Goal: Use online tool/utility: Utilize a website feature to perform a specific function

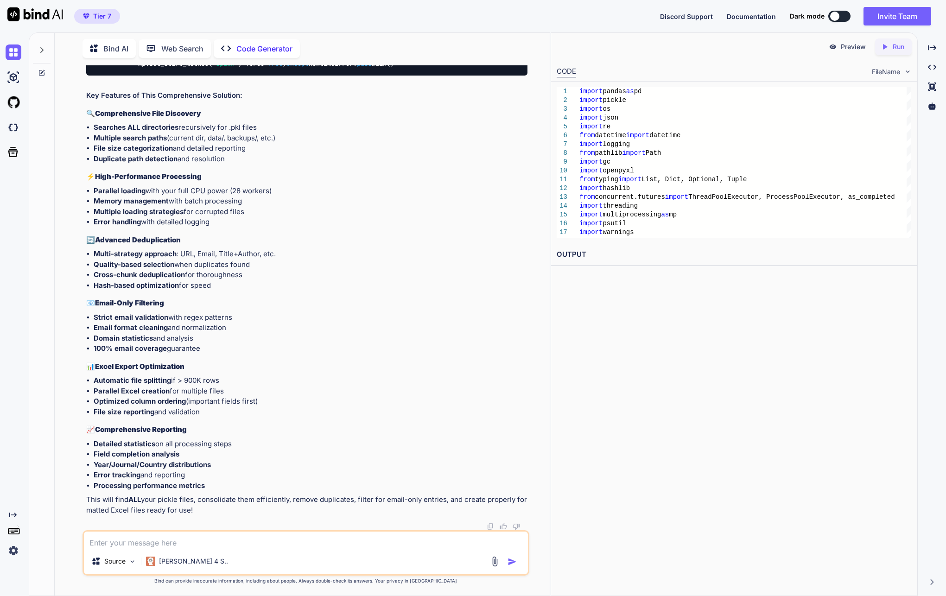
click at [44, 72] on icon at bounding box center [42, 73] width 6 height 6
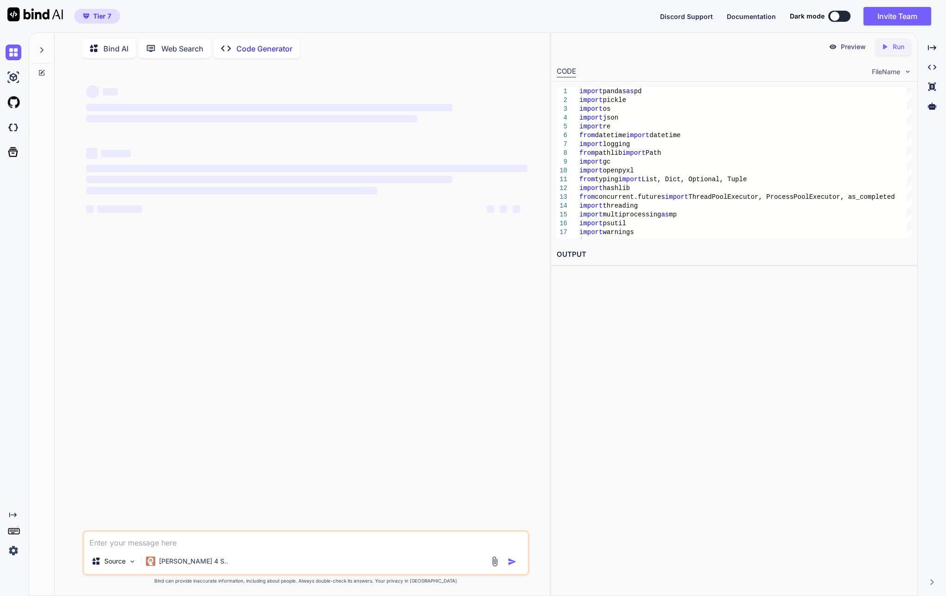
click at [148, 538] on textarea at bounding box center [306, 539] width 444 height 17
paste textarea "┌──────────────────────────────────────────────────────────────────────────────…"
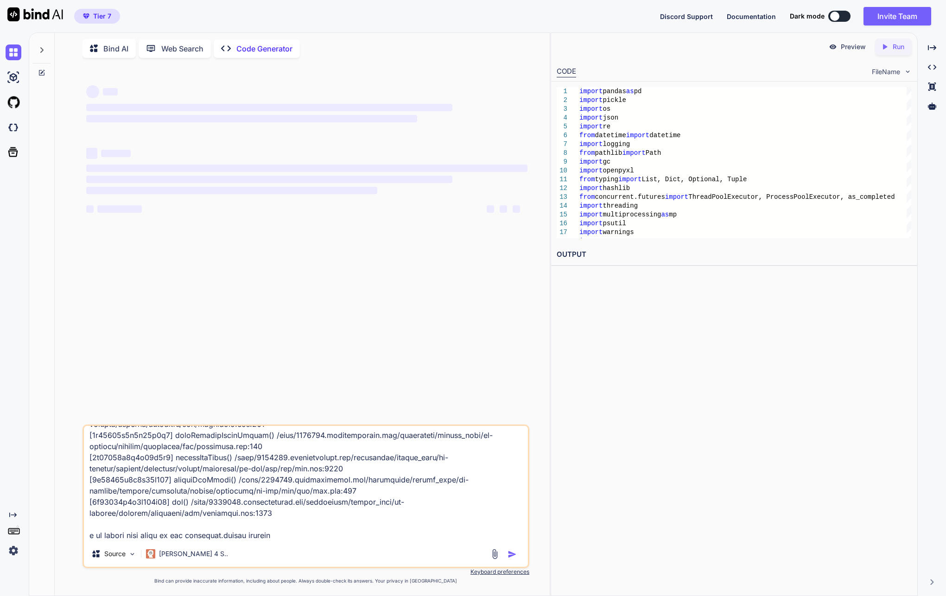
scroll to position [2659, 0]
type textarea "┌──────────────────────────────────────────────────────────────────────────────…"
click at [298, 227] on div "‌ ‌ ‌ ‌ ‌ ‌ ‌ ‌ ‌ ‌ ‌ ‌ ‌ ‌" at bounding box center [306, 154] width 441 height 149
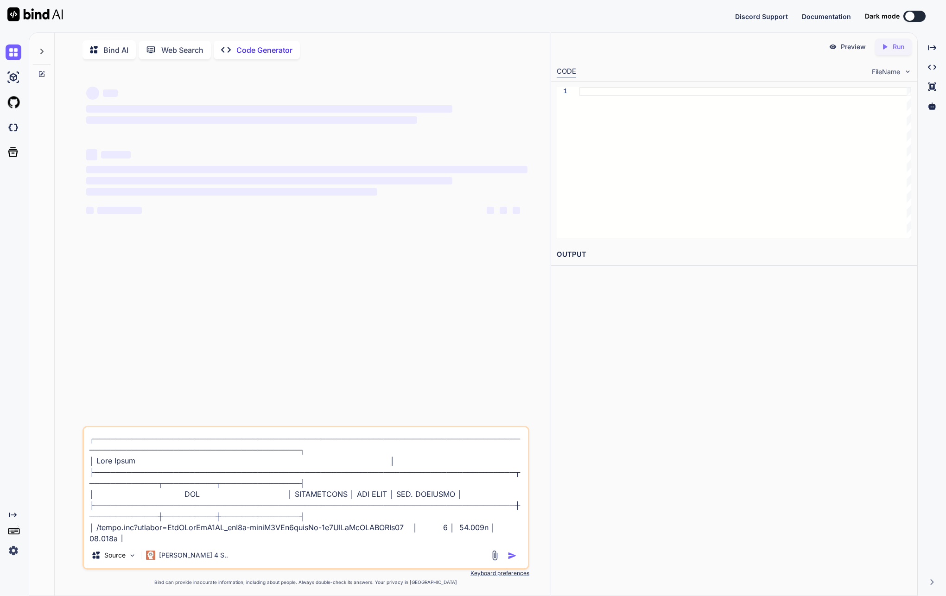
type textarea "x"
click at [225, 248] on div "‌ ‌ ‌ ‌ ‌ ‌ ‌ ‌ ‌ ‌ ‌ ‌ ‌ ‌" at bounding box center [306, 246] width 445 height 359
click at [5, 552] on div "Created with Pixso." at bounding box center [12, 534] width 25 height 47
click at [10, 547] on img at bounding box center [14, 551] width 16 height 16
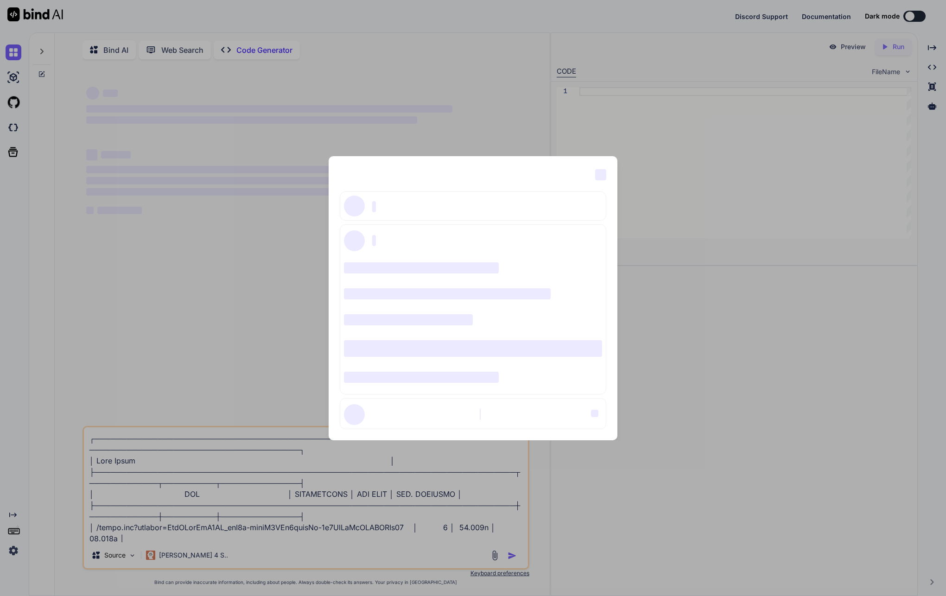
click at [153, 316] on div "‌ ‌ ‌ ‌ ‌ ‌ ‌ ‌ ‌ ‌ ‌ ‌ ‌ ‌ ‌" at bounding box center [473, 298] width 946 height 596
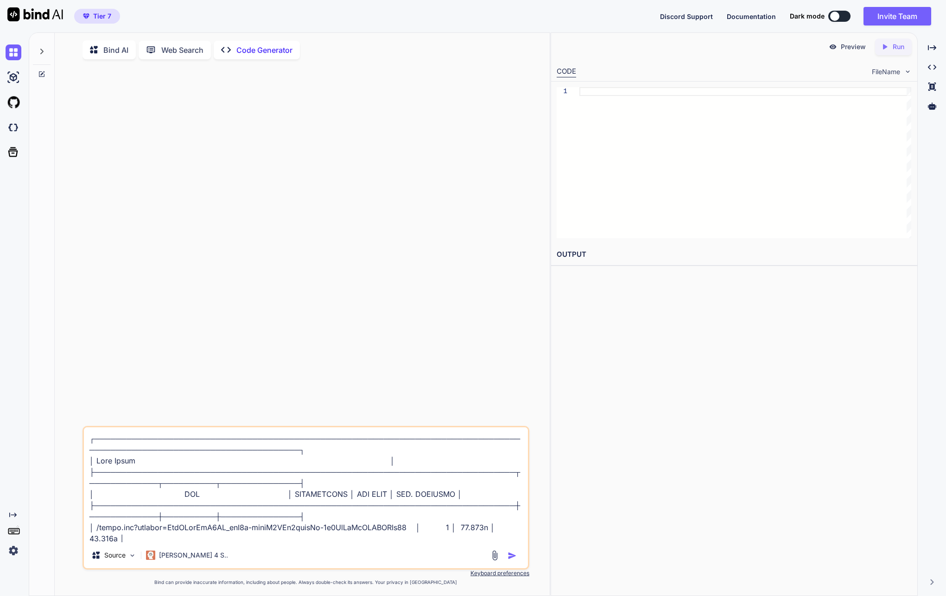
click at [252, 528] on textarea at bounding box center [306, 484] width 444 height 115
click at [511, 558] on img "button" at bounding box center [511, 555] width 9 height 9
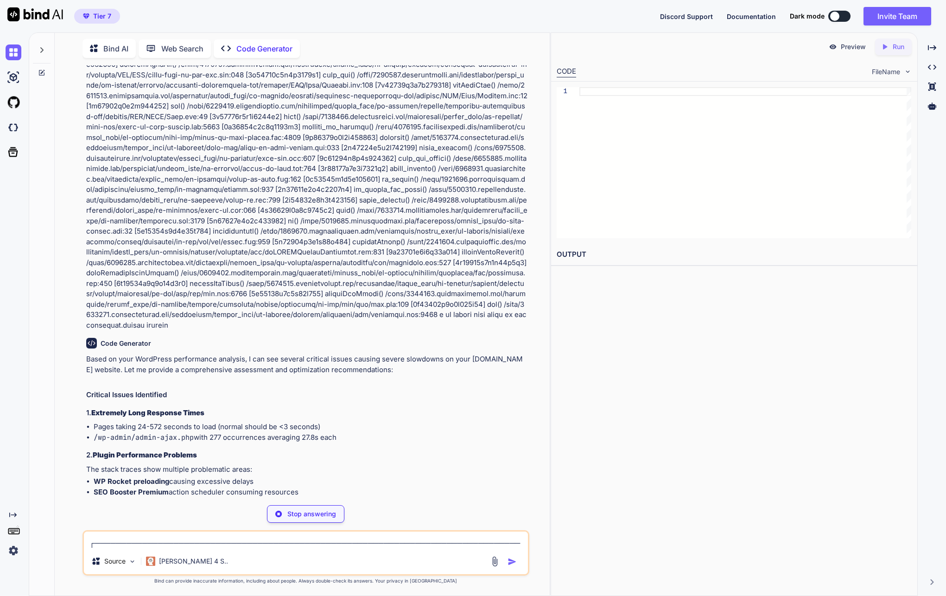
scroll to position [1143, 0]
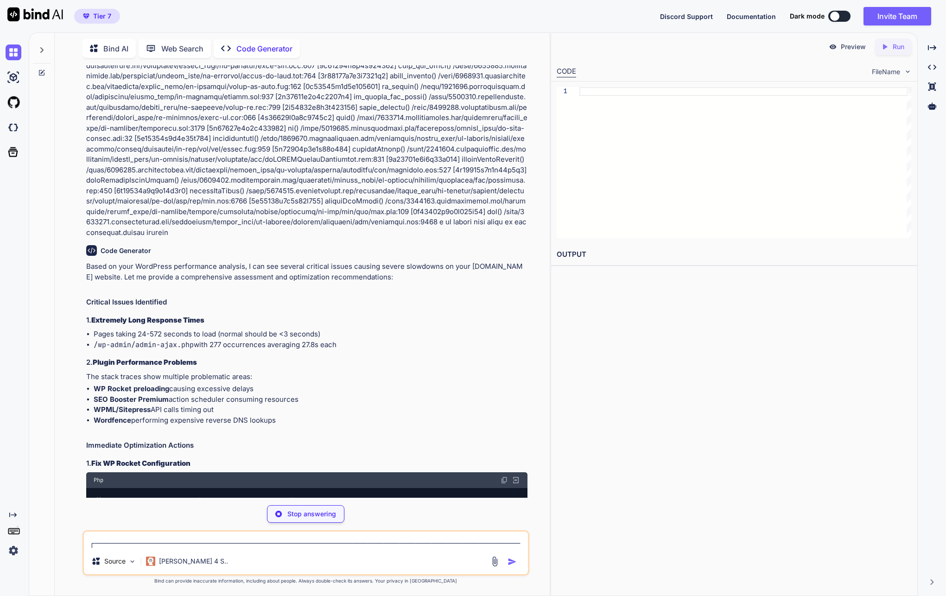
type textarea "x"
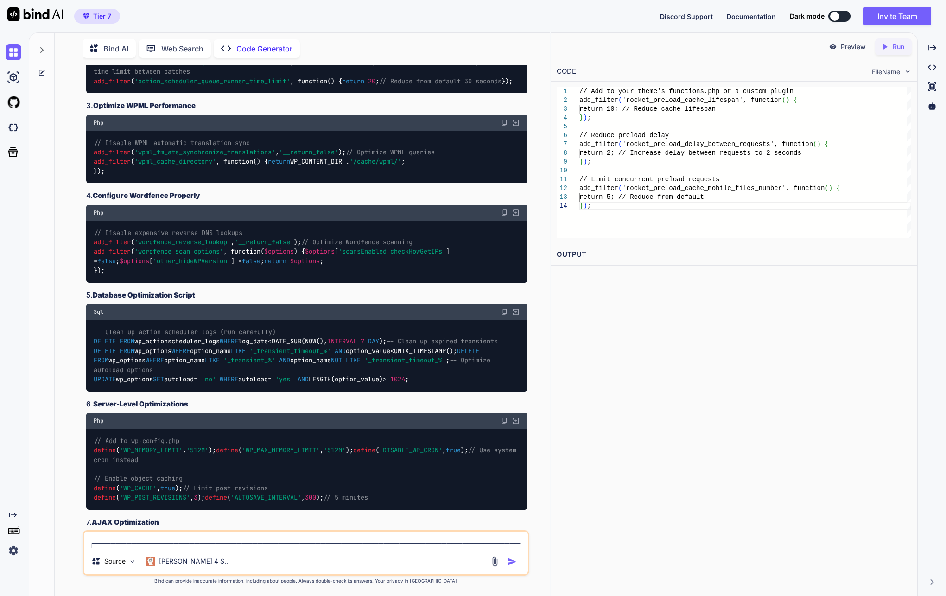
scroll to position [1745, 0]
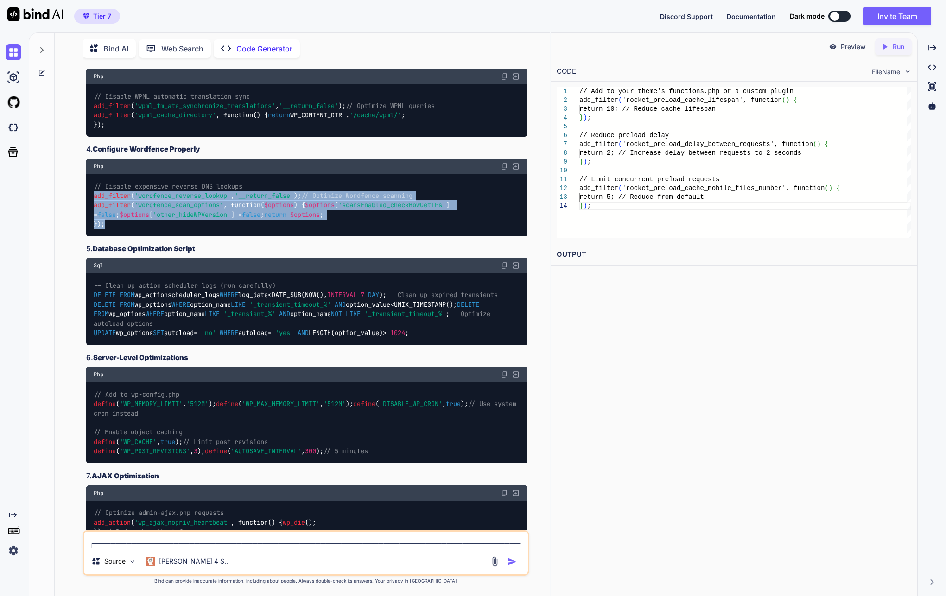
drag, startPoint x: 132, startPoint y: 457, endPoint x: 86, endPoint y: 389, distance: 81.7
click at [86, 236] on div "// Disable expensive reverse DNS lookups add_filter ( 'wordfence_reverse_lookup…" at bounding box center [306, 205] width 441 height 62
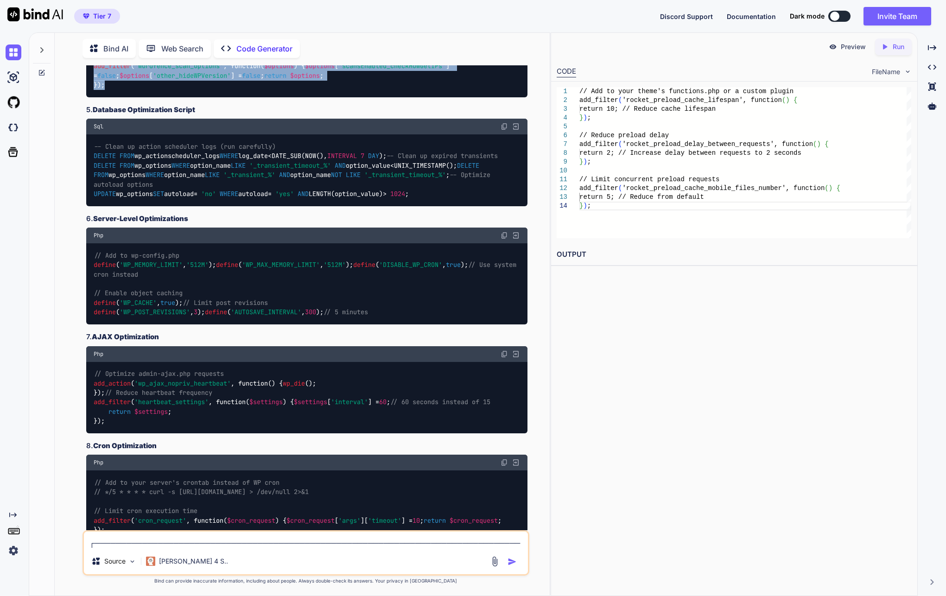
click at [375, 97] on div "// Disable expensive reverse DNS lookups add_filter ( 'wordfence_reverse_lookup…" at bounding box center [306, 66] width 441 height 62
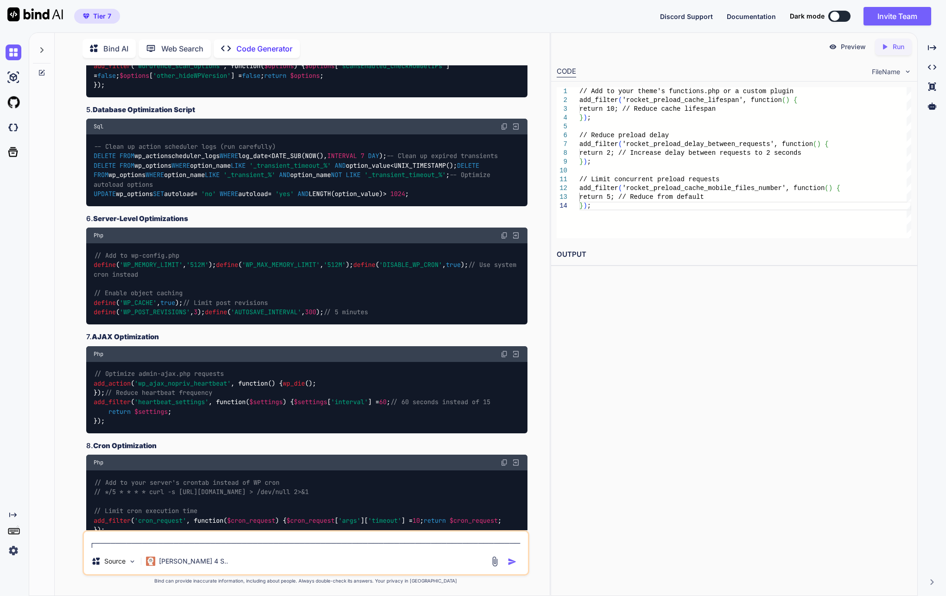
scroll to position [1977, 0]
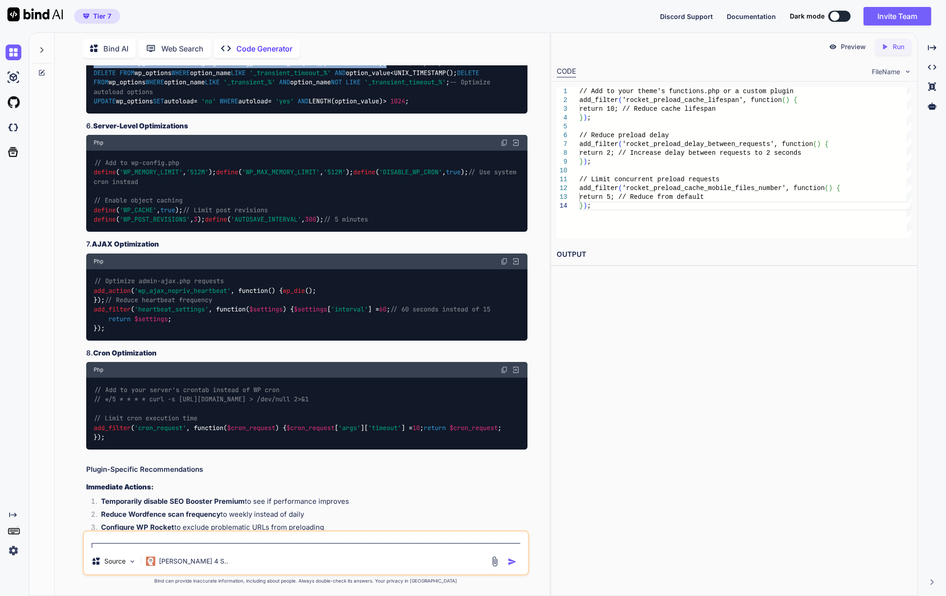
drag, startPoint x: 429, startPoint y: 291, endPoint x: 76, endPoint y: 290, distance: 352.2
click at [76, 290] on div "You Code Generator Based on your WordPress performance analysis, I can see seve…" at bounding box center [305, 330] width 487 height 530
copy code "DELETE FROM wp_actionscheduler_logs WHERE log_date < DATE_SUB(NOW(), INTERVAL 7…"
drag, startPoint x: 458, startPoint y: 362, endPoint x: 97, endPoint y: 304, distance: 365.5
click at [97, 113] on div "-- Clean up action scheduler logs (run carefully) DELETE FROM wp_actionschedule…" at bounding box center [306, 77] width 441 height 71
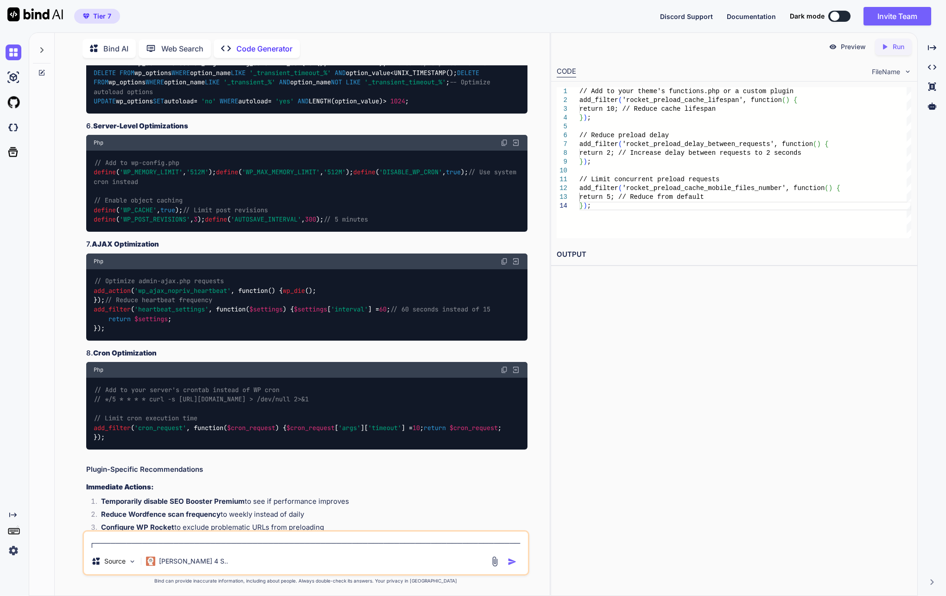
drag, startPoint x: 97, startPoint y: 304, endPoint x: 247, endPoint y: 288, distance: 150.1
click at [247, 58] on span "-- Clean up action scheduler logs (run carefully)" at bounding box center [185, 54] width 182 height 8
click at [261, 106] on code "-- Clean up action scheduler logs (run carefully) DELETE FROM wp_actionschedule…" at bounding box center [296, 77] width 404 height 57
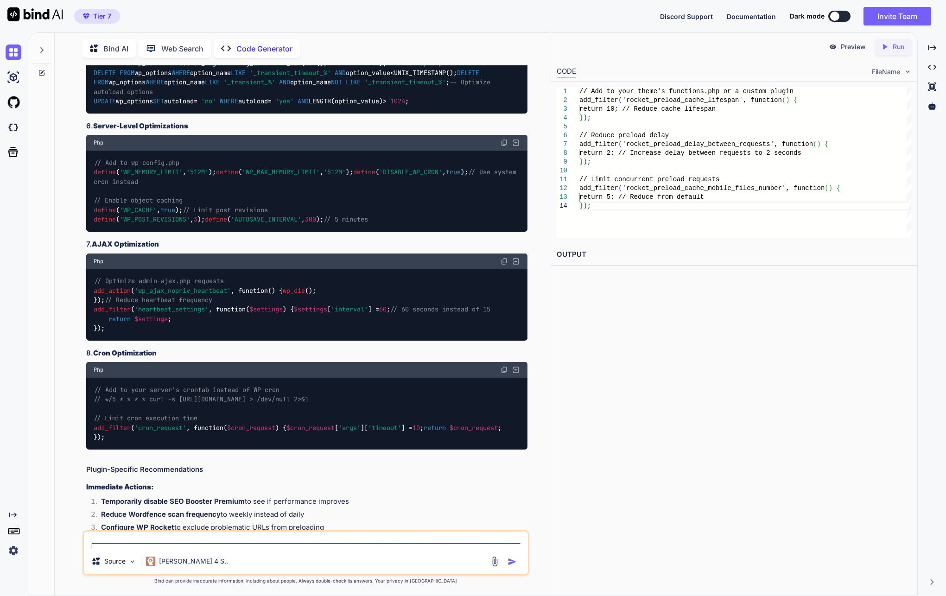
copy code "DELETE FROM wp_actionscheduler_logs WHERE log_date < DATE_SUB(NOW(), INTERVAL 7…"
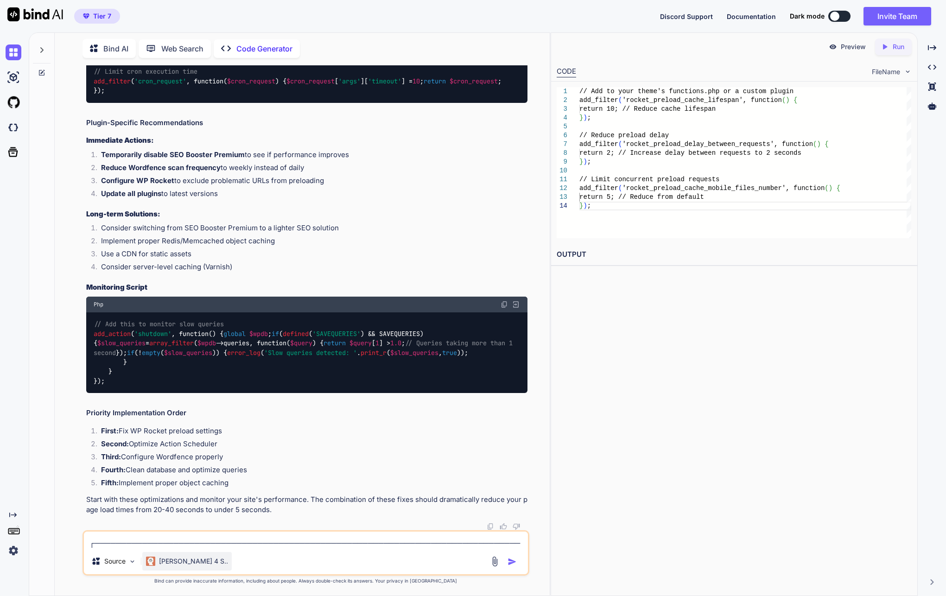
scroll to position [2733, 0]
click at [174, 540] on textarea at bounding box center [306, 539] width 444 height 17
paste textarea "wp_actionscheduler_actions InnoDB utf8mb4_unicode_520_ci 48,283,648 155,549,696…"
type textarea "wp_actionscheduler_actions InnoDB utf8mb4_unicode_520_ci 48,283,648 155,549,696…"
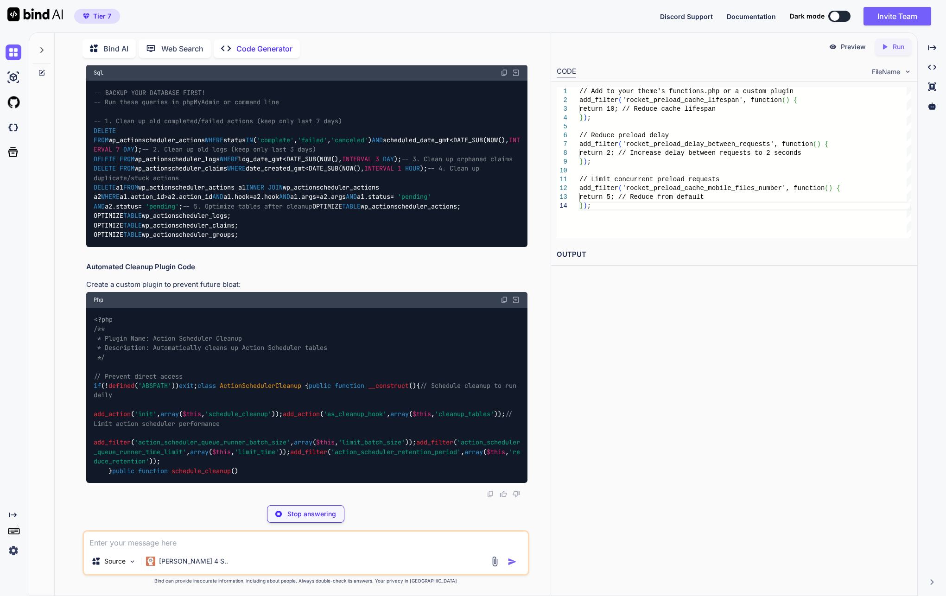
scroll to position [3251, 0]
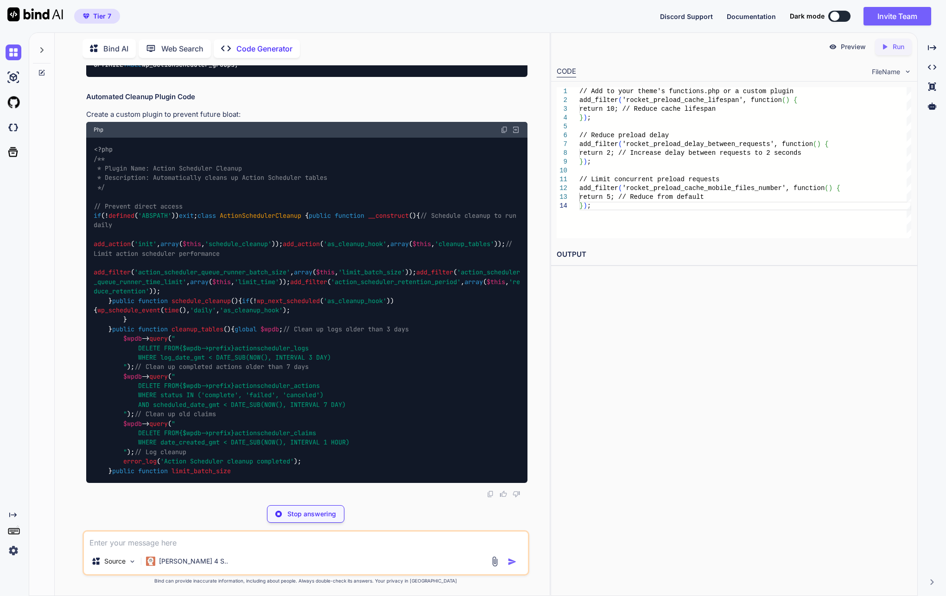
drag, startPoint x: 337, startPoint y: 330, endPoint x: 65, endPoint y: 309, distance: 272.8
click at [65, 309] on div "You Code Generator Based on your WordPress performance analysis, I can see seve…" at bounding box center [305, 330] width 487 height 530
copy code "DELETE FROM wp_actionscheduler_actions WHERE status IN ( 'complete' , 'failed' …"
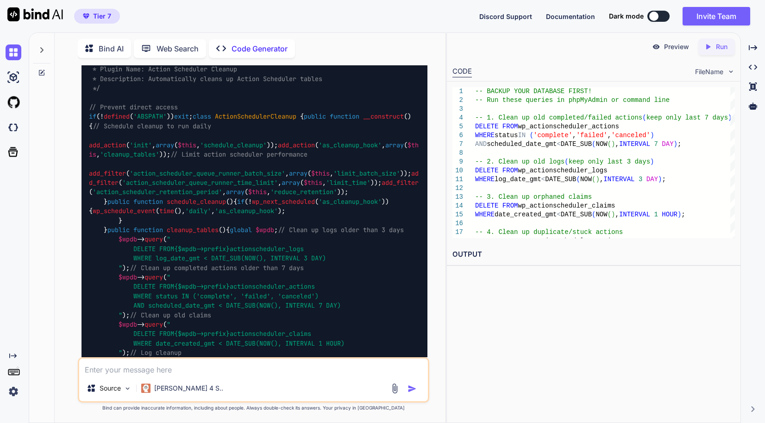
scroll to position [3814, 0]
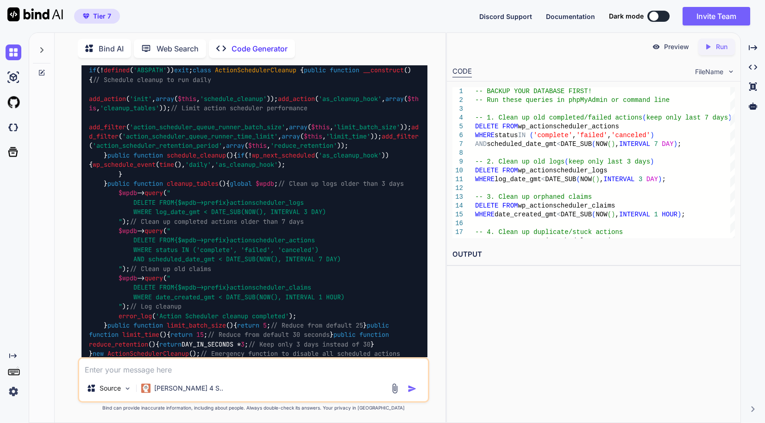
drag, startPoint x: 263, startPoint y: 240, endPoint x: 64, endPoint y: 227, distance: 198.8
click at [64, 227] on div "You Code Generator Based on your WordPress performance analysis, I can see seve…" at bounding box center [254, 243] width 384 height 357
copy code "DELETE FROM wp_actionscheduler_logs WHERE log_date_gmt < DATE_SUB(NOW(), INTERV…"
drag, startPoint x: 337, startPoint y: 280, endPoint x: 73, endPoint y: 263, distance: 264.6
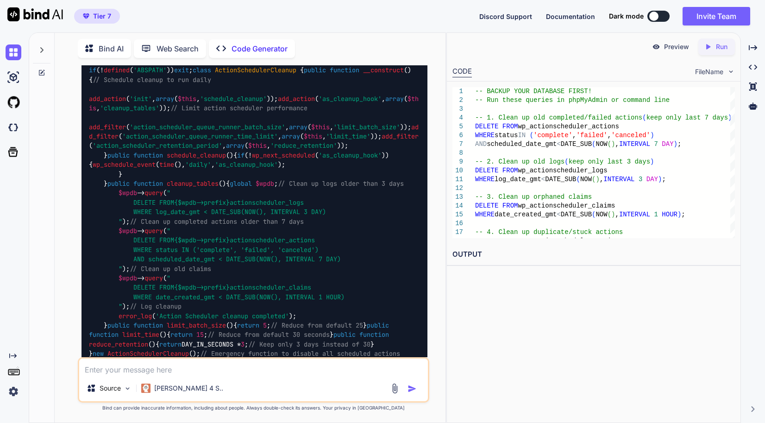
click at [73, 263] on div "You Code Generator Based on your WordPress performance analysis, I can see seve…" at bounding box center [254, 243] width 384 height 357
copy code "DELETE FROM wp_actionscheduler_claims WHERE date_created_gmt < DATE_SUB(NOW(), …"
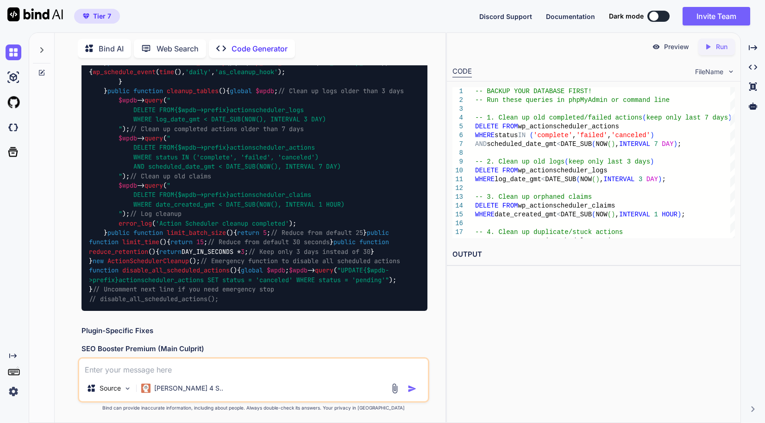
drag, startPoint x: 214, startPoint y: 272, endPoint x: 69, endPoint y: 209, distance: 157.7
click at [69, 209] on div "You Code Generator Based on your WordPress performance analysis, I can see seve…" at bounding box center [254, 243] width 384 height 357
copy code "DELETE a1 FROM wp_actionscheduler_actions a1 INNER JOIN wp_actionscheduler_acti…"
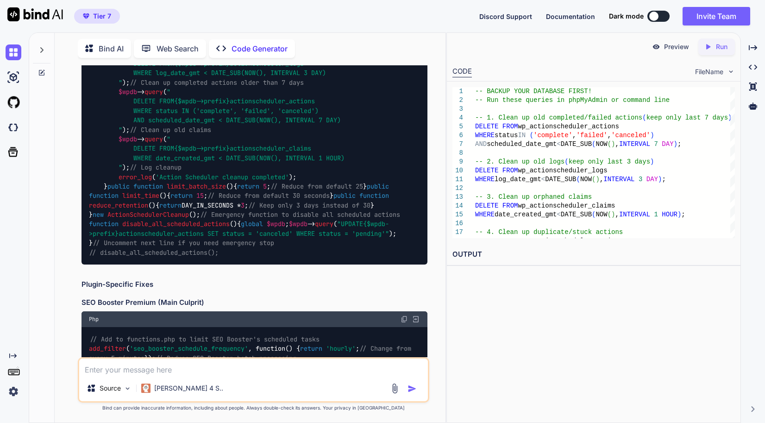
drag, startPoint x: 265, startPoint y: 283, endPoint x: 55, endPoint y: 253, distance: 211.5
click at [55, 253] on div "Bind AI Web Search Created with Pixso. Code Generator You Code Generator Based …" at bounding box center [250, 228] width 391 height 387
copy code "OPTIMIZE TABLE wp_actionscheduler_actions; OPTIMIZE TABLE wp_actionscheduler_lo…"
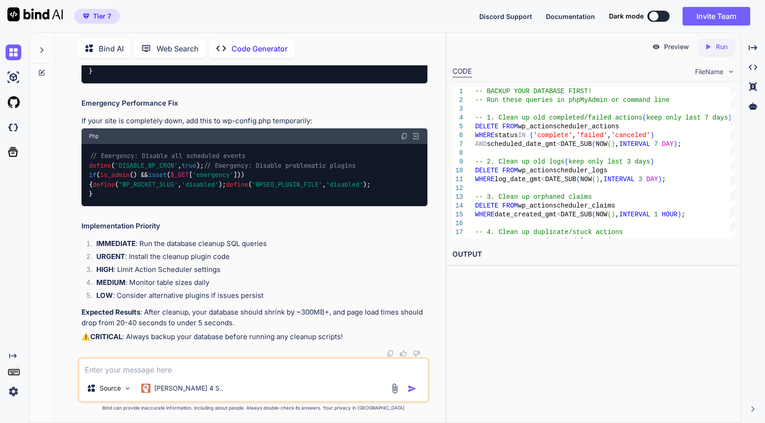
scroll to position [5802, 0]
click at [172, 370] on textarea at bounding box center [253, 367] width 349 height 17
paste textarea "dwdfyhvxnv.wp_actionscheduler_actions optimize note Table does not support opti…"
type textarea "dwdfyhvxnv.wp_actionscheduler_actions optimize note Table does not support opti…"
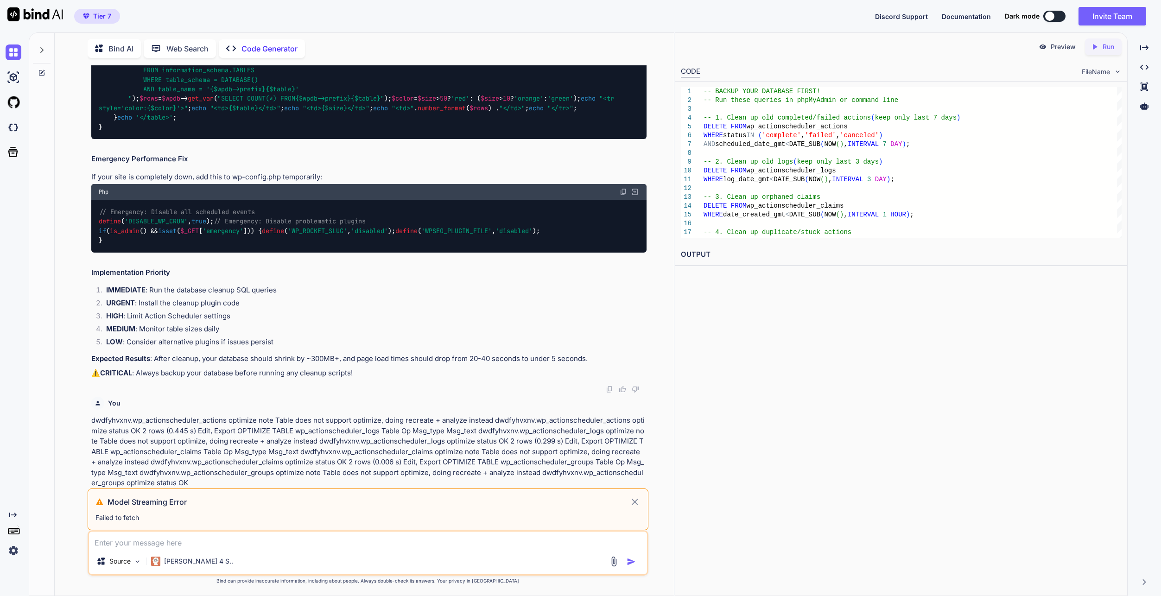
scroll to position [4047, 0]
drag, startPoint x: 136, startPoint y: 434, endPoint x: 79, endPoint y: 345, distance: 105.3
click at [79, 345] on div "You Code Generator Based on your WordPress performance analysis, I can see seve…" at bounding box center [368, 330] width 612 height 530
drag, startPoint x: 79, startPoint y: 345, endPoint x: 141, endPoint y: 381, distance: 71.2
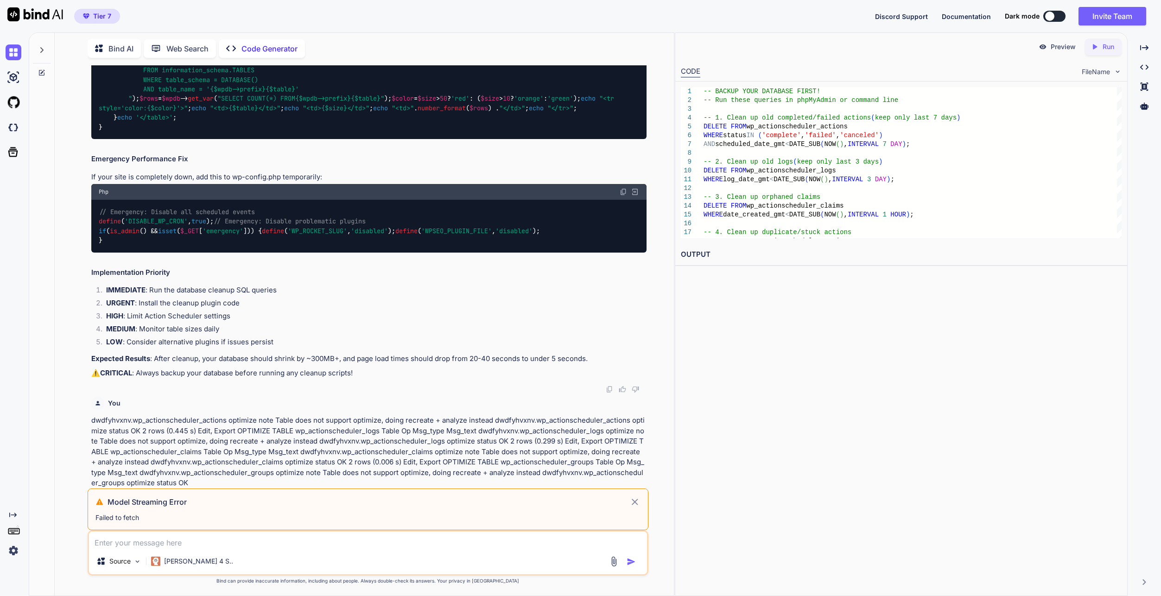
copy code "// Add to functions.php to limit SEO Booster's scheduled tasks add_filter ( 'se…"
drag, startPoint x: 133, startPoint y: 436, endPoint x: 86, endPoint y: 353, distance: 95.2
click at [86, 353] on div "You Code Generator Based on your WordPress performance analysis, I can see seve…" at bounding box center [368, 330] width 612 height 530
click at [643, 495] on div "Model Streaming Error Failed to fetch" at bounding box center [368, 509] width 561 height 42
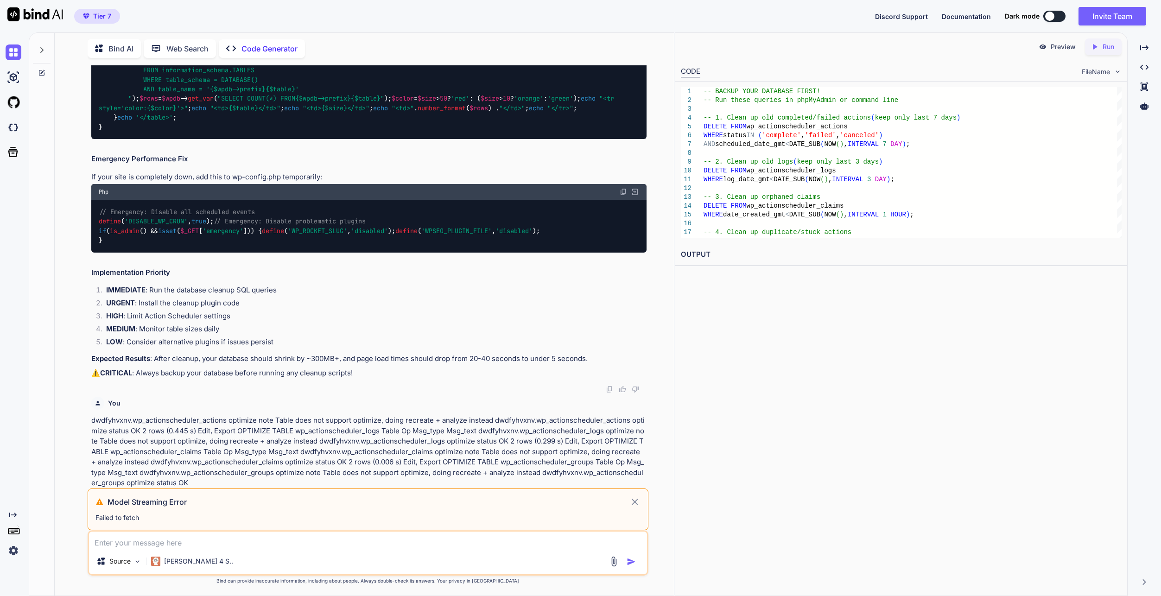
click at [638, 502] on icon at bounding box center [634, 501] width 11 height 11
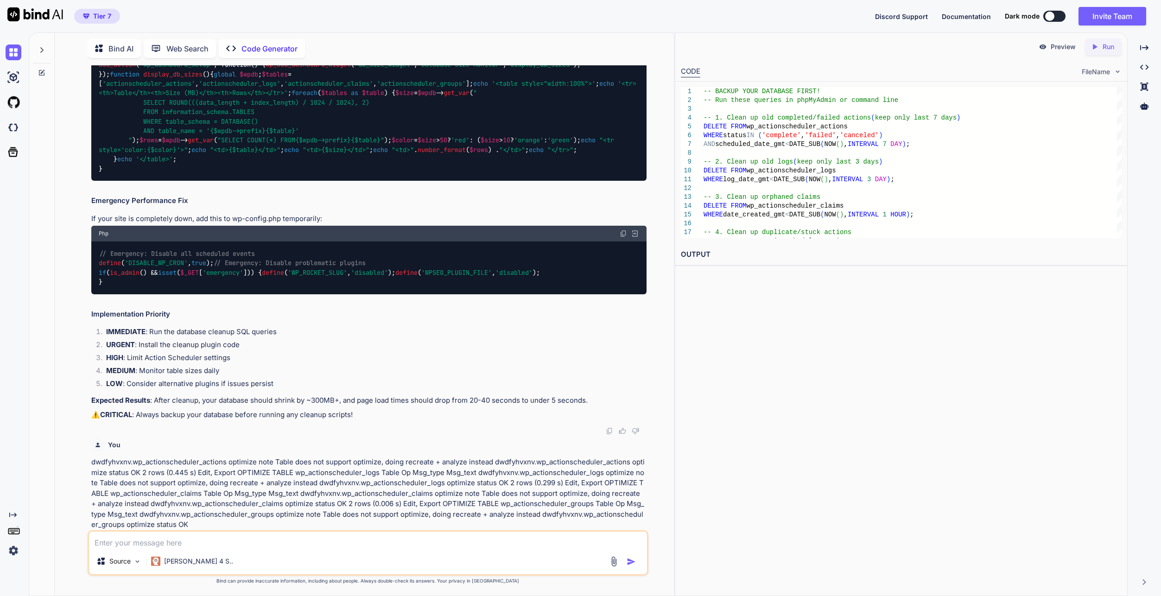
scroll to position [5041, 0]
click at [633, 564] on img "button" at bounding box center [630, 561] width 9 height 9
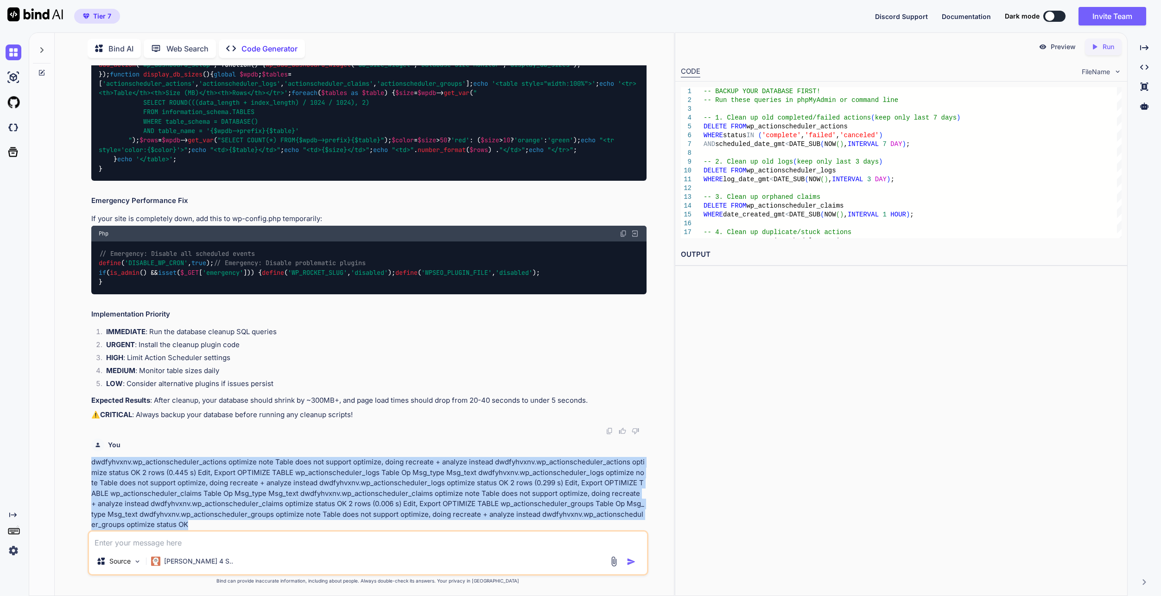
drag, startPoint x: 213, startPoint y: 523, endPoint x: 82, endPoint y: 457, distance: 146.5
click at [82, 457] on div "You Code Generator Based on your WordPress performance analysis, I can see seve…" at bounding box center [368, 330] width 612 height 530
copy p "dwdfyhvxnv.wp_actionscheduler_actions optimize note Table does not support opti…"
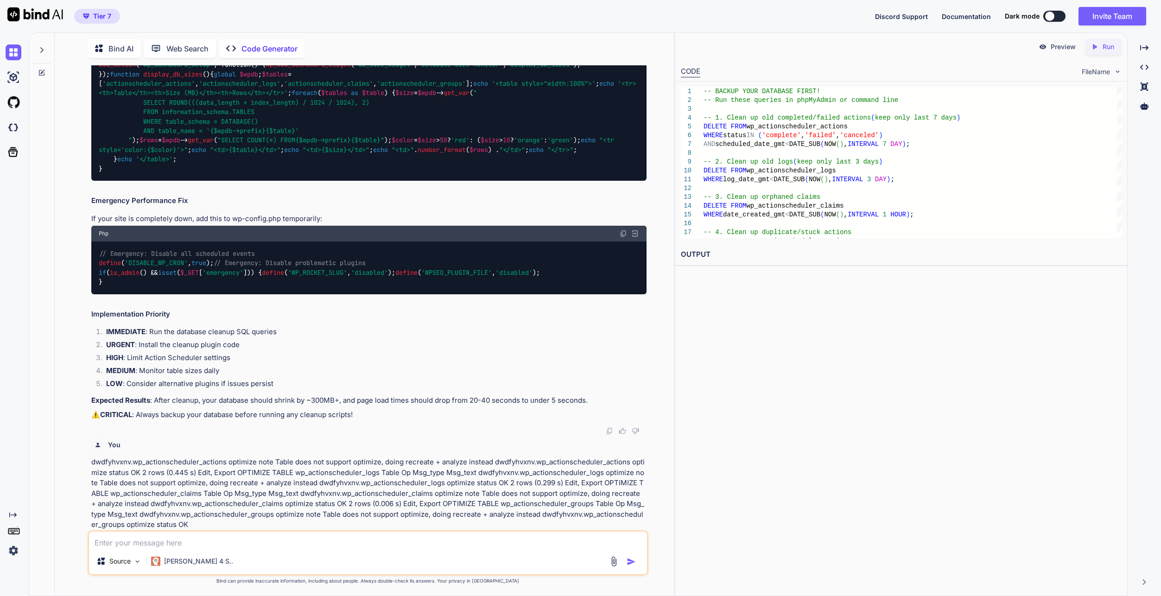
click at [209, 535] on textarea at bounding box center [368, 539] width 558 height 17
paste textarea "dwdfyhvxnv.wp_actionscheduler_actions optimize note Table does not support opti…"
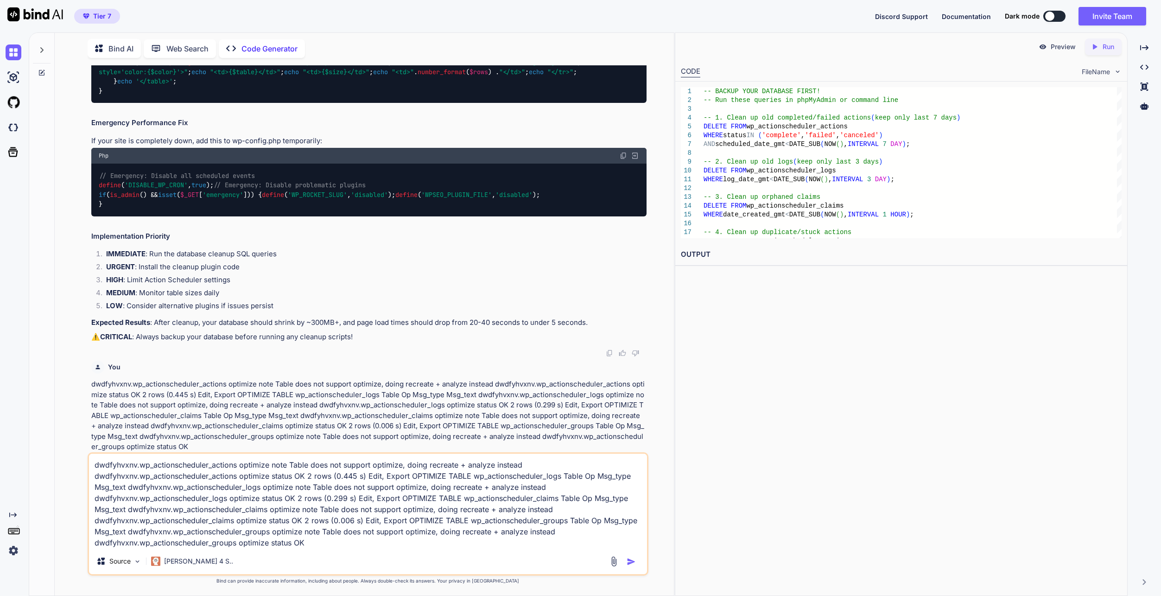
scroll to position [5083, 0]
type textarea "dwdfyhvxnv.wp_actionscheduler_actions optimize note Table does not support opti…"
click at [629, 564] on img "button" at bounding box center [630, 561] width 9 height 9
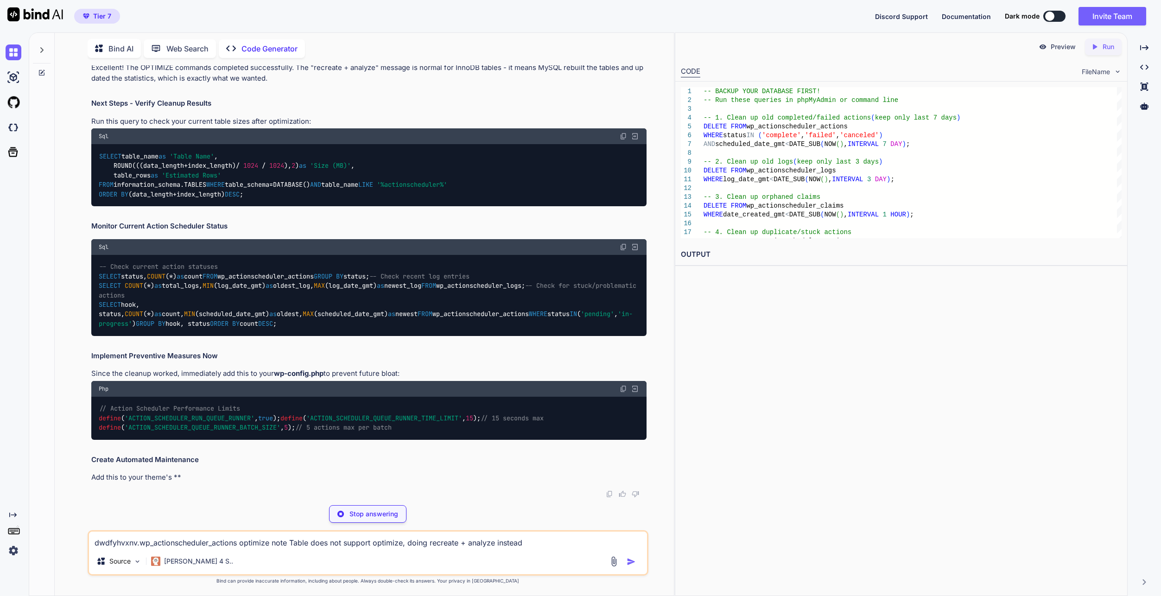
scroll to position [5779, 0]
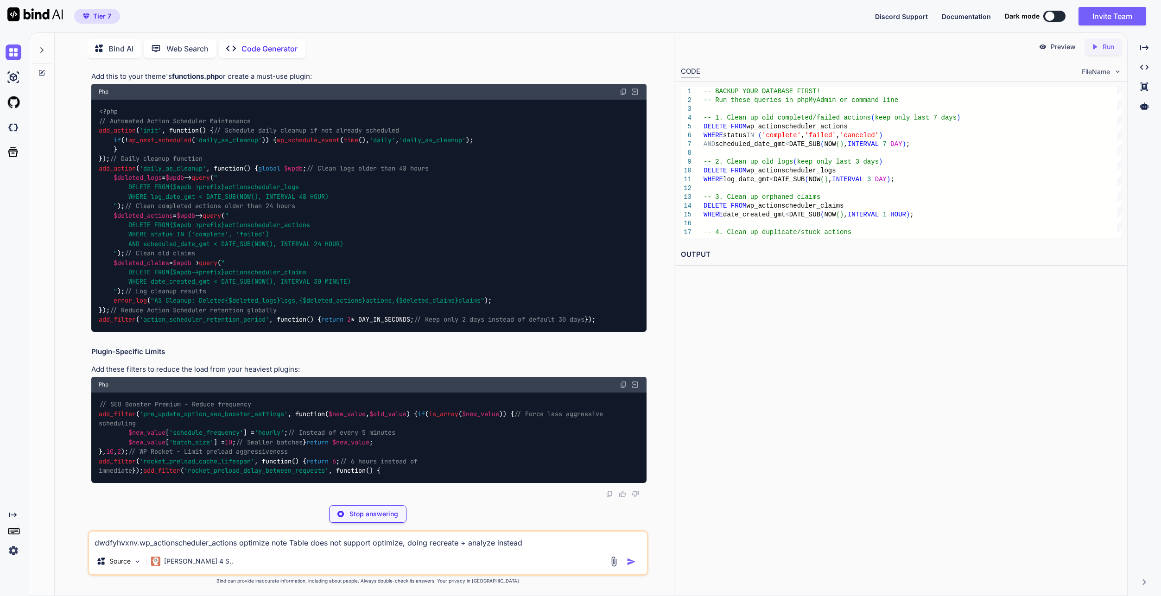
copy code "define ( 'ACTION_SCHEDULER_RUN_QUEUE_RUNNER' , true ); define ( 'ACTION_SCHEDUL…"
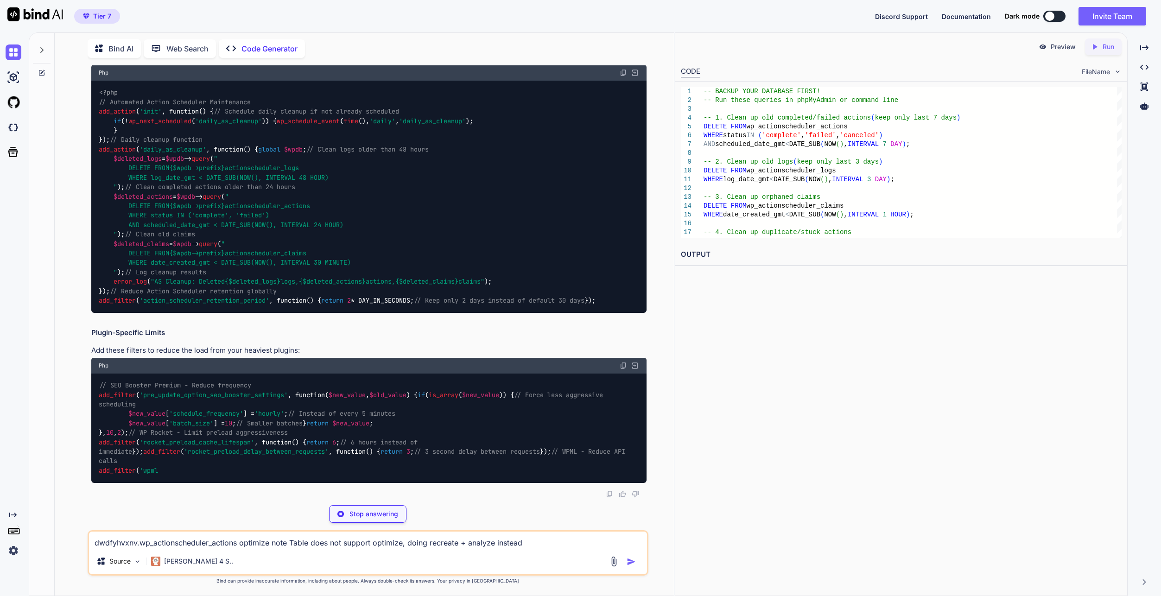
drag, startPoint x: 421, startPoint y: 430, endPoint x: 89, endPoint y: 411, distance: 333.3
click at [89, 411] on div "You Code Generator Based on your WordPress performance analysis, I can see seve…" at bounding box center [368, 330] width 561 height 530
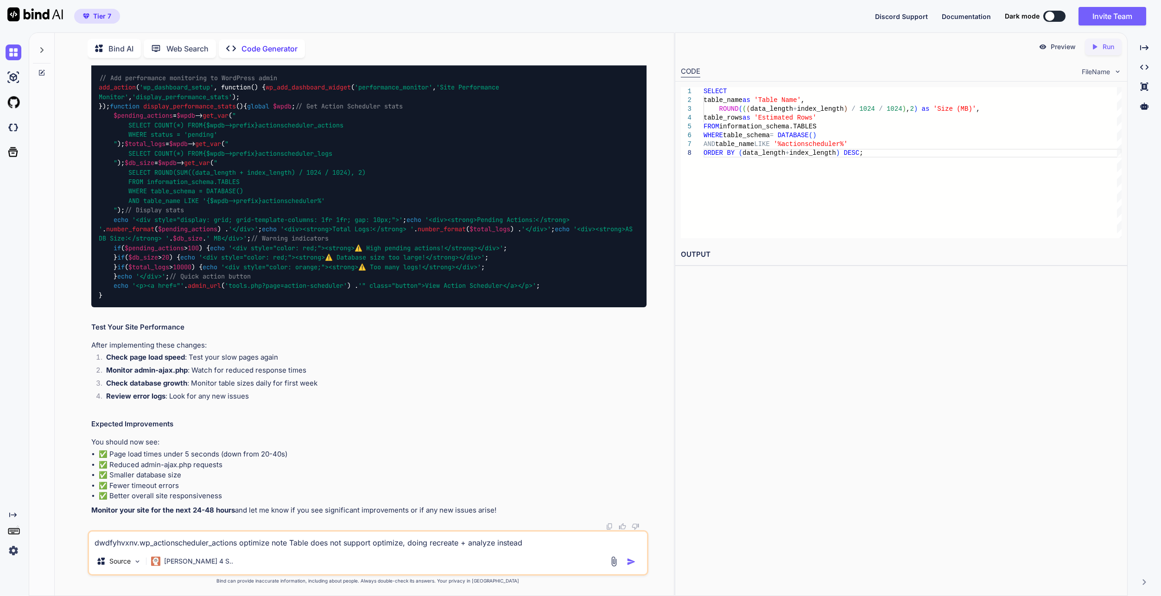
scroll to position [7203, 0]
click at [201, 544] on textarea "dwdfyhvxnv.wp_actionscheduler_actions optimize note Table does not support opti…" at bounding box center [368, 539] width 558 height 17
paste textarea "define( 'WP_REDIS_CONFIG', [ 'token' => "e279430effe043b8c17d3f3c751c4c0846bc70…"
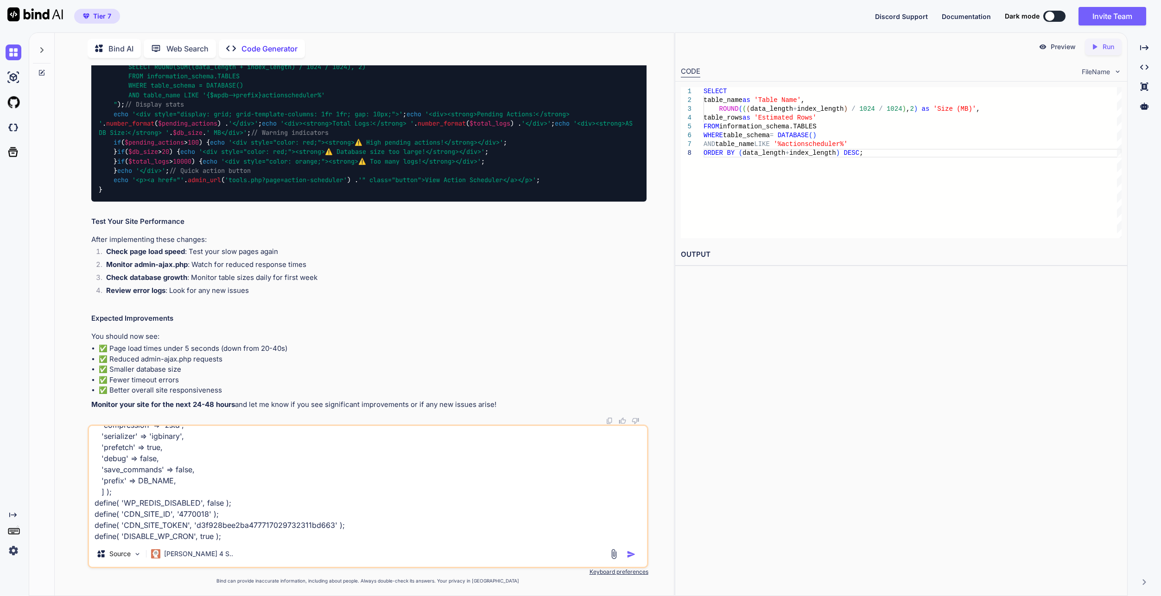
scroll to position [145, 0]
type textarea "define( 'WP_REDIS_CONFIG', [ 'token' => "e279430effe043b8c17d3f3c751c4c0846bc70…"
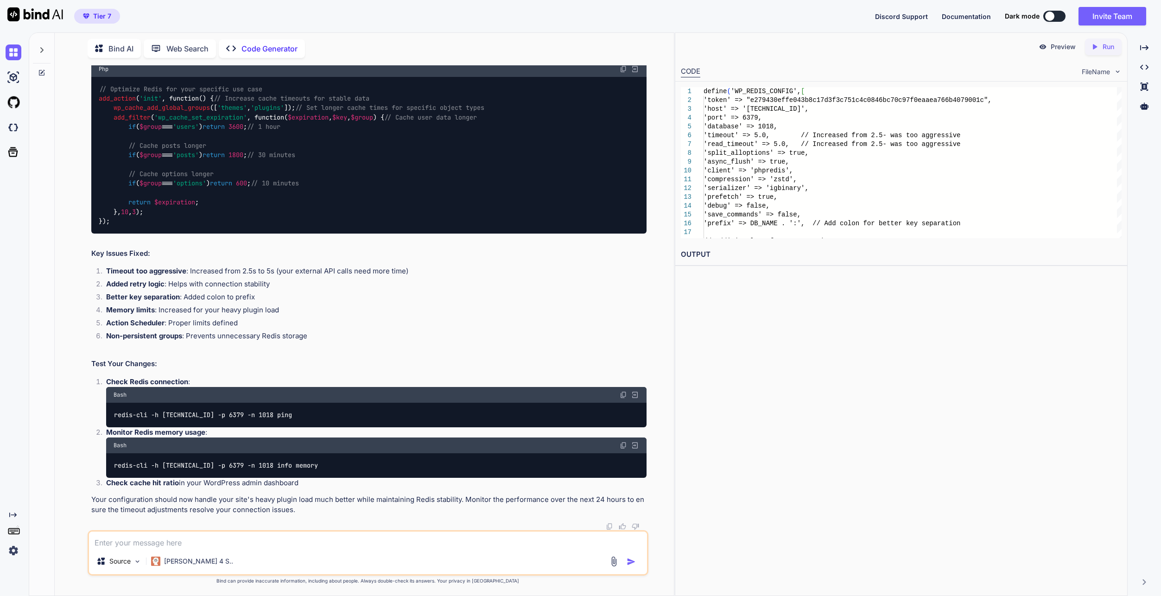
scroll to position [8080, 0]
drag, startPoint x: 328, startPoint y: 491, endPoint x: 85, endPoint y: 465, distance: 244.6
click at [85, 465] on div "You Code Generator Based on your WordPress performance analysis, I can see seve…" at bounding box center [368, 330] width 612 height 530
click at [235, 545] on textarea at bounding box center [368, 539] width 558 height 17
type textarea "just so you know, my server is cloudways, having 16 cpu and 58 gb ram, and usin…"
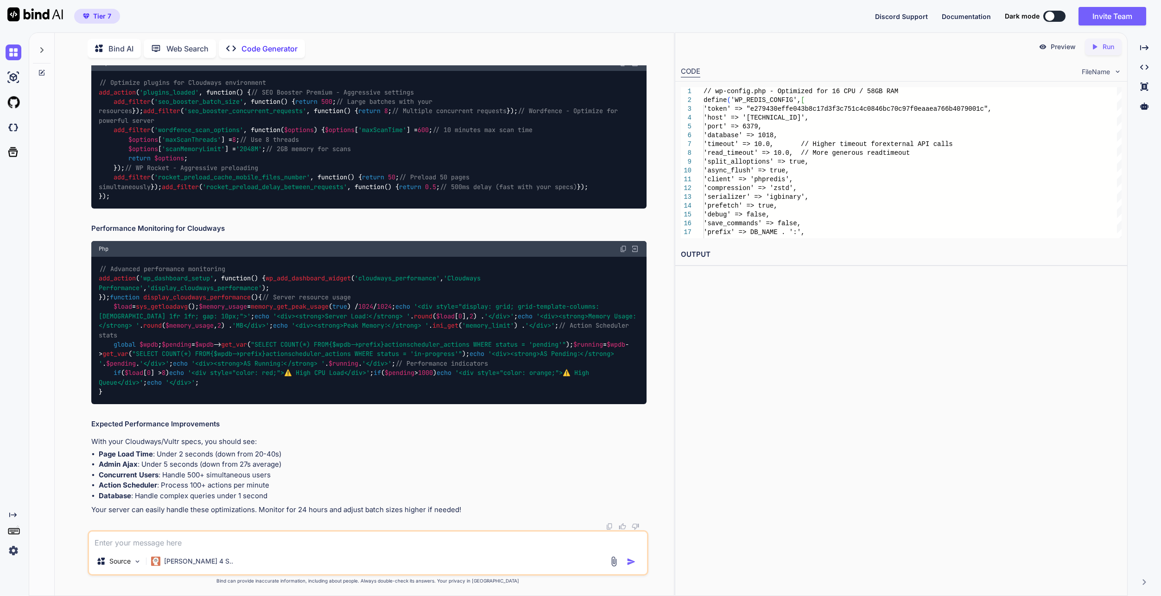
scroll to position [9570, 0]
drag, startPoint x: 204, startPoint y: 398, endPoint x: 109, endPoint y: 327, distance: 119.1
drag, startPoint x: 240, startPoint y: 325, endPoint x: 95, endPoint y: 290, distance: 149.1
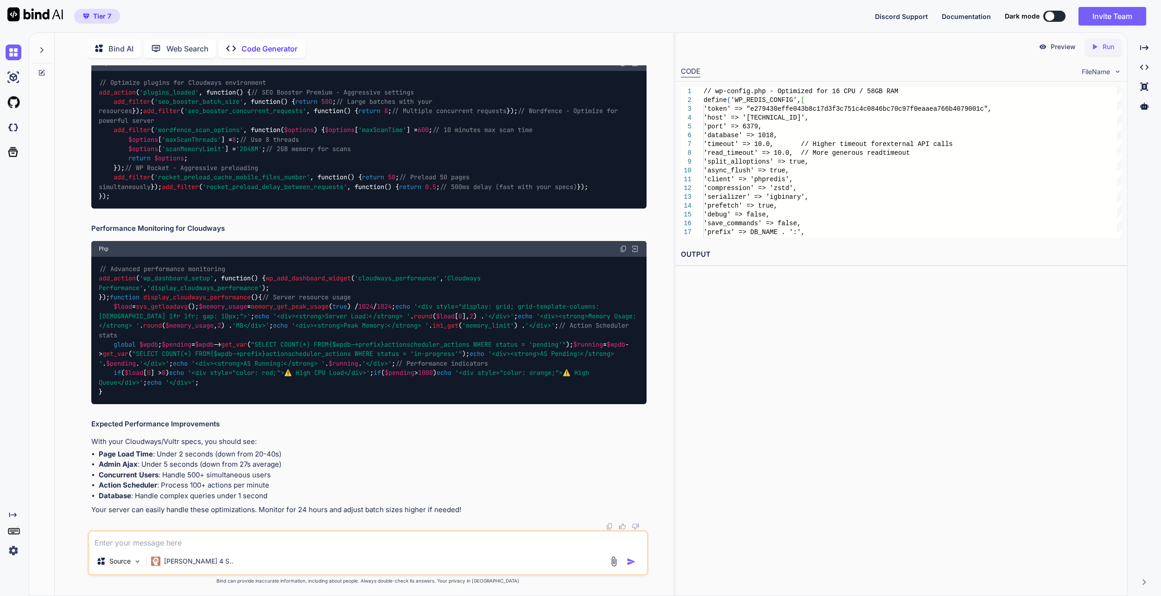
click at [178, 543] on textarea at bounding box center [368, 539] width 558 height 17
paste textarea "// Memory settings for high-performance server define( 'WP_MEMORY_LIMIT', '2048…"
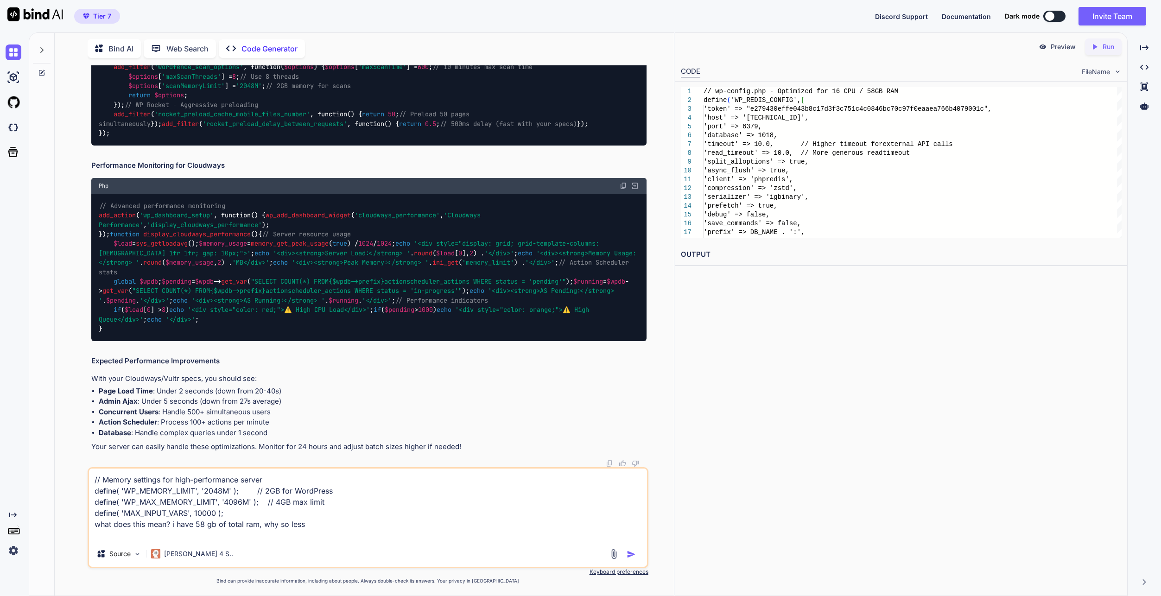
type textarea "// Memory settings for high-performance server define( 'WP_MEMORY_LIMIT', '2048…"
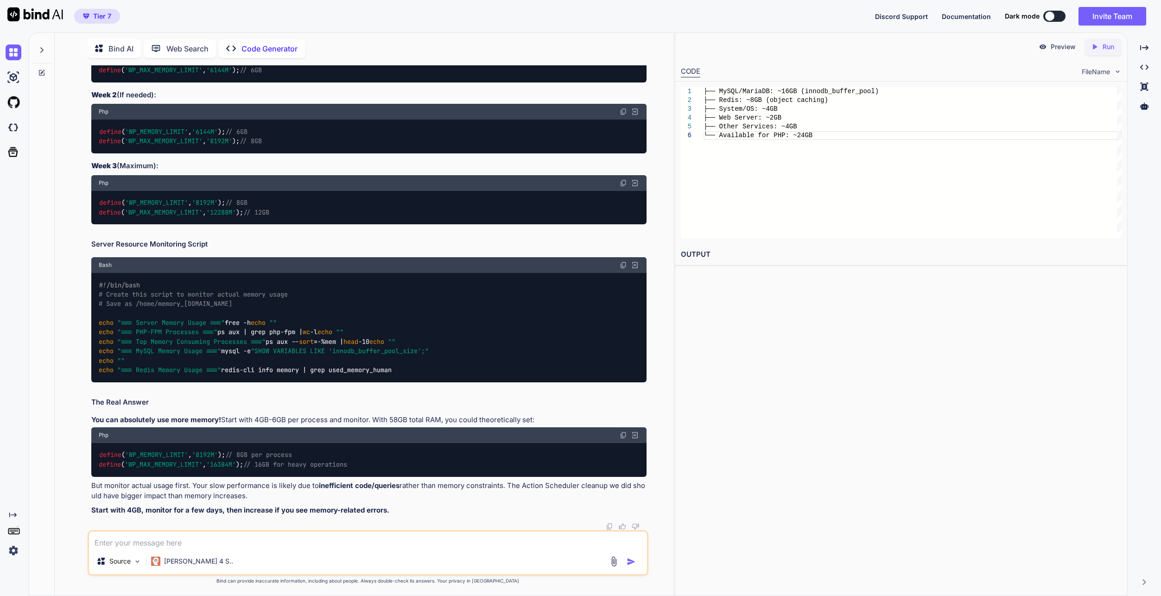
scroll to position [12498, 0]
drag, startPoint x: 254, startPoint y: 361, endPoint x: 76, endPoint y: 252, distance: 208.5
click at [76, 252] on div "You Code Generator Based on your WordPress performance analysis, I can see seve…" at bounding box center [368, 330] width 612 height 530
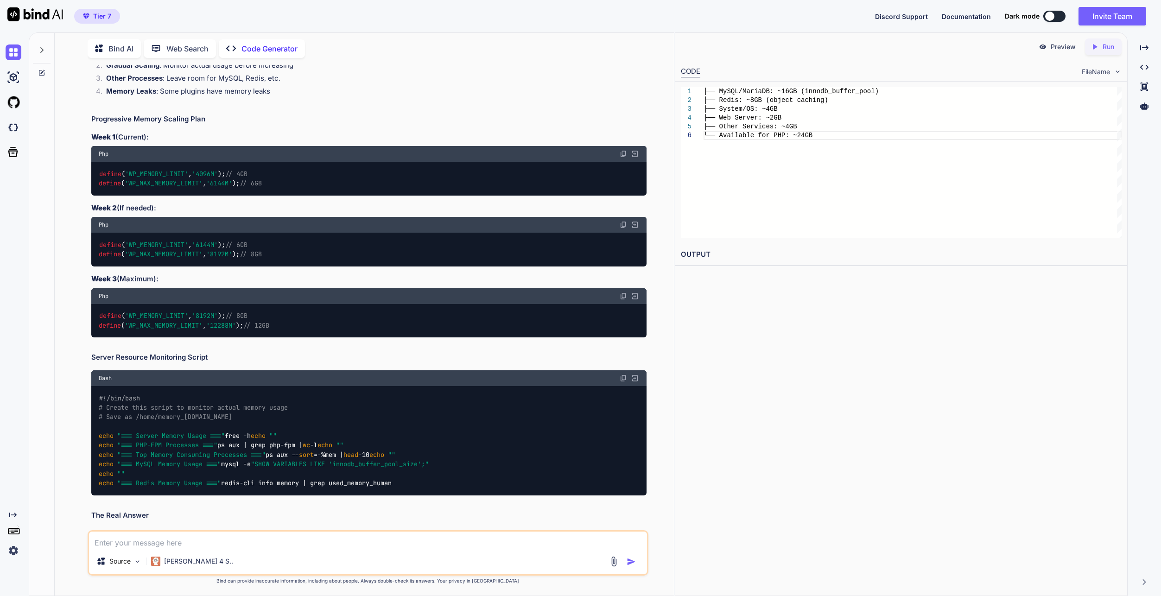
scroll to position [9634, 0]
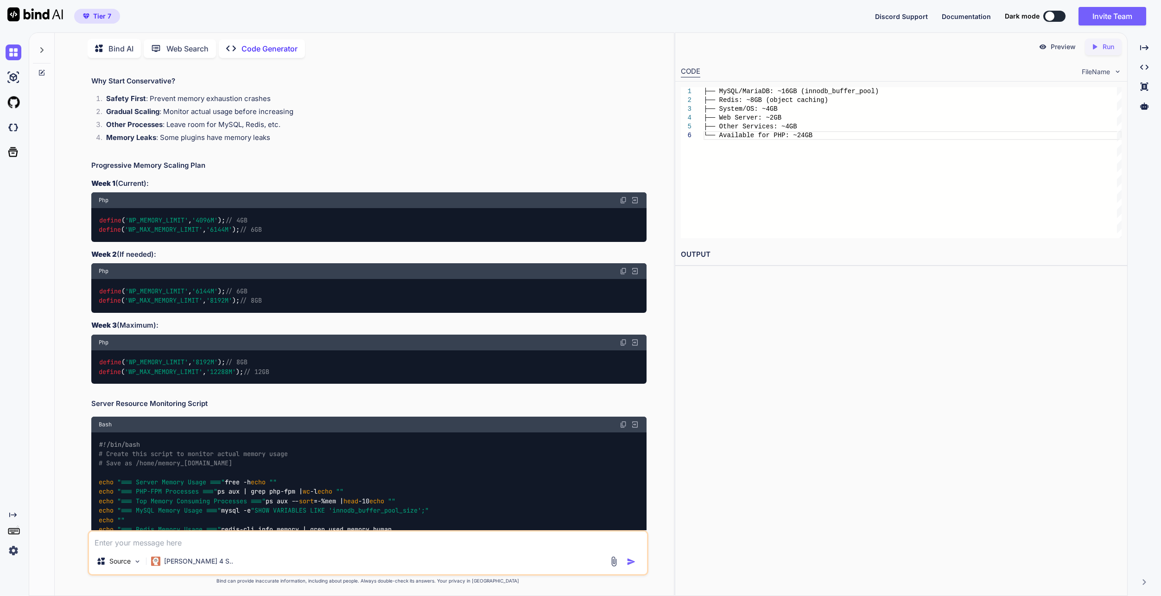
drag, startPoint x: 196, startPoint y: 333, endPoint x: 107, endPoint y: 263, distance: 113.2
click at [253, 546] on textarea at bounding box center [368, 539] width 558 height 17
paste textarea "wp_actionscheduler_actions InnoDB utf8mb4_unicode_520_ci 13,123,584 24,887,296 …"
type textarea "wp_actionscheduler_actions InnoDB utf8mb4_unicode_520_ci 13,123,584 24,887,296 …"
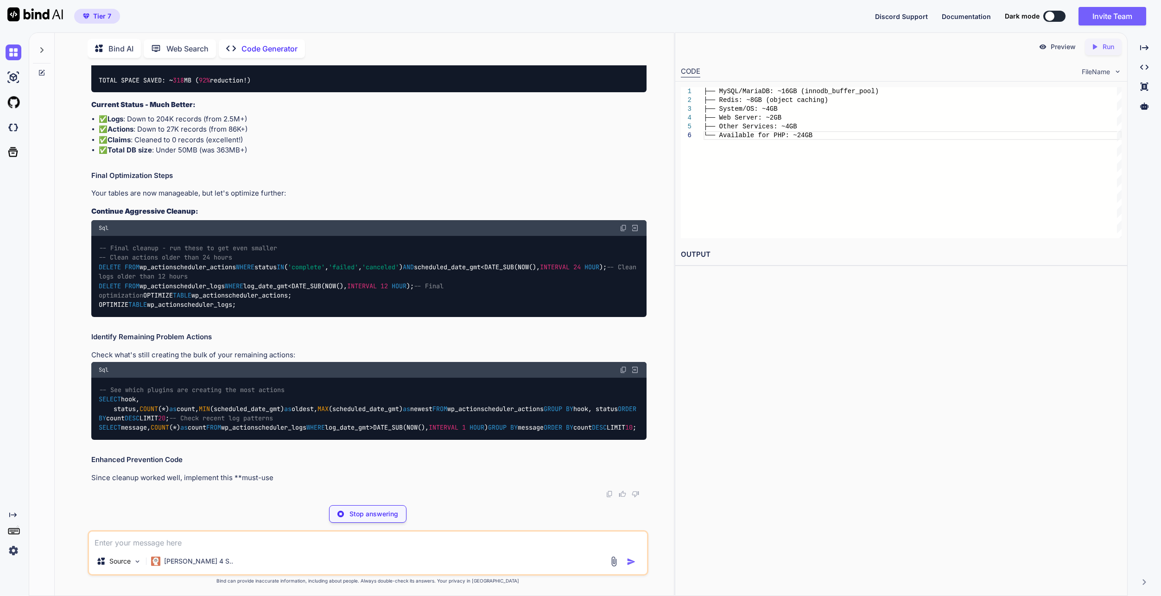
scroll to position [14476, 0]
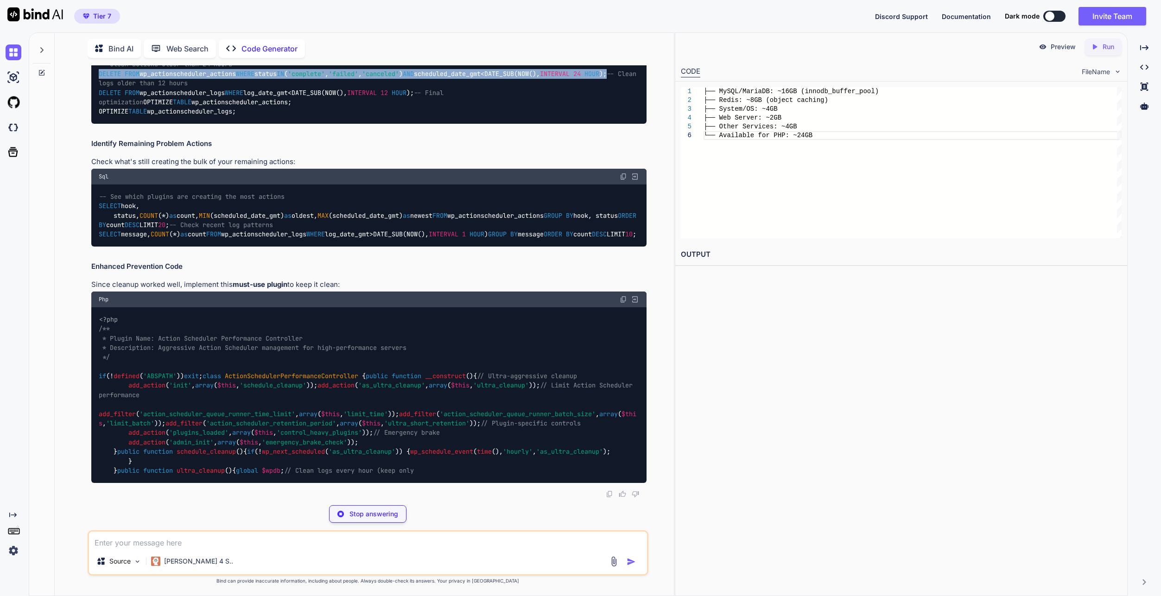
drag, startPoint x: 344, startPoint y: 322, endPoint x: 76, endPoint y: 299, distance: 268.8
click at [76, 299] on div "You Code Generator Based on your WordPress performance analysis, I can see seve…" at bounding box center [368, 330] width 612 height 530
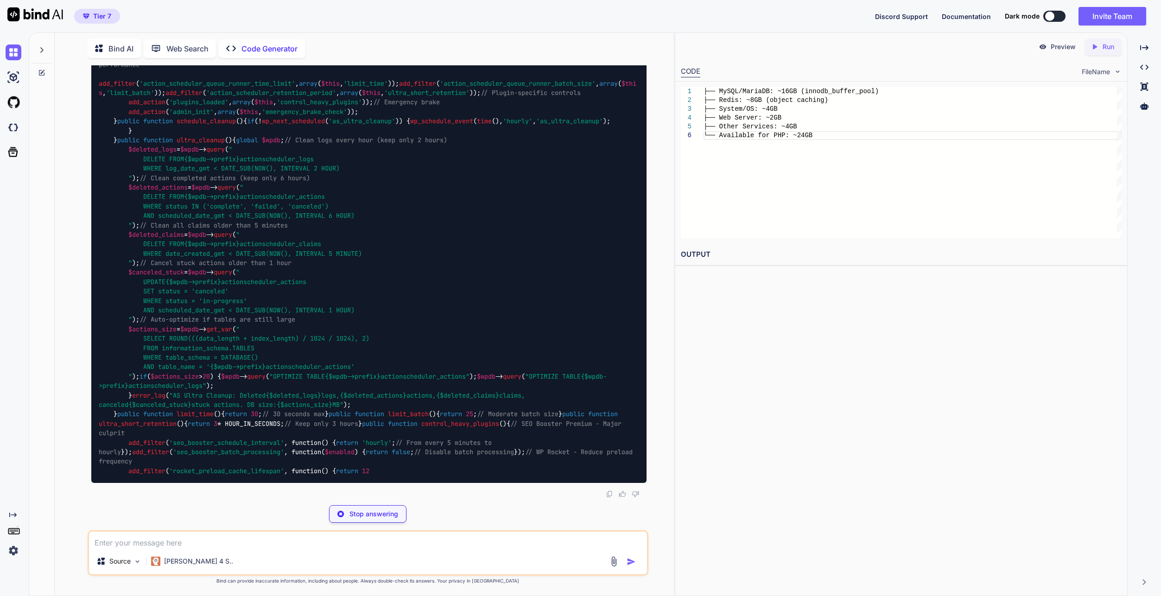
drag, startPoint x: 341, startPoint y: 361, endPoint x: 81, endPoint y: 348, distance: 261.2
click at [81, 348] on div "You Code Generator Based on your WordPress performance analysis, I can see seve…" at bounding box center [368, 330] width 612 height 530
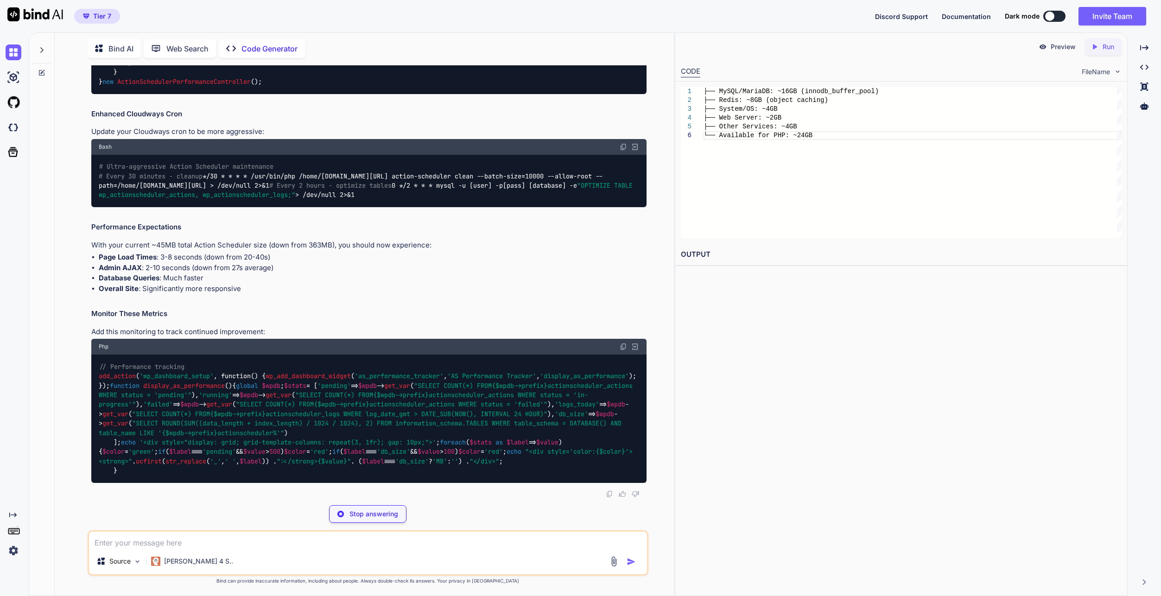
drag, startPoint x: 253, startPoint y: 397, endPoint x: 92, endPoint y: 389, distance: 160.5
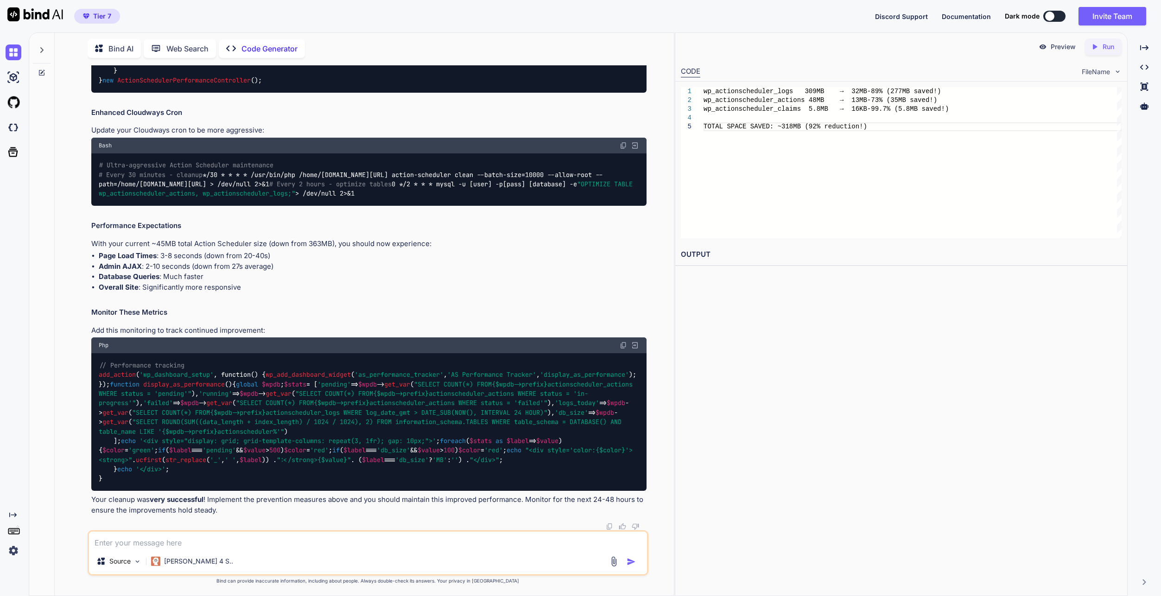
scroll to position [14661, 0]
click at [210, 543] on textarea at bounding box center [368, 539] width 558 height 17
type textarea "i am getting service unabialble after configuring the config file"
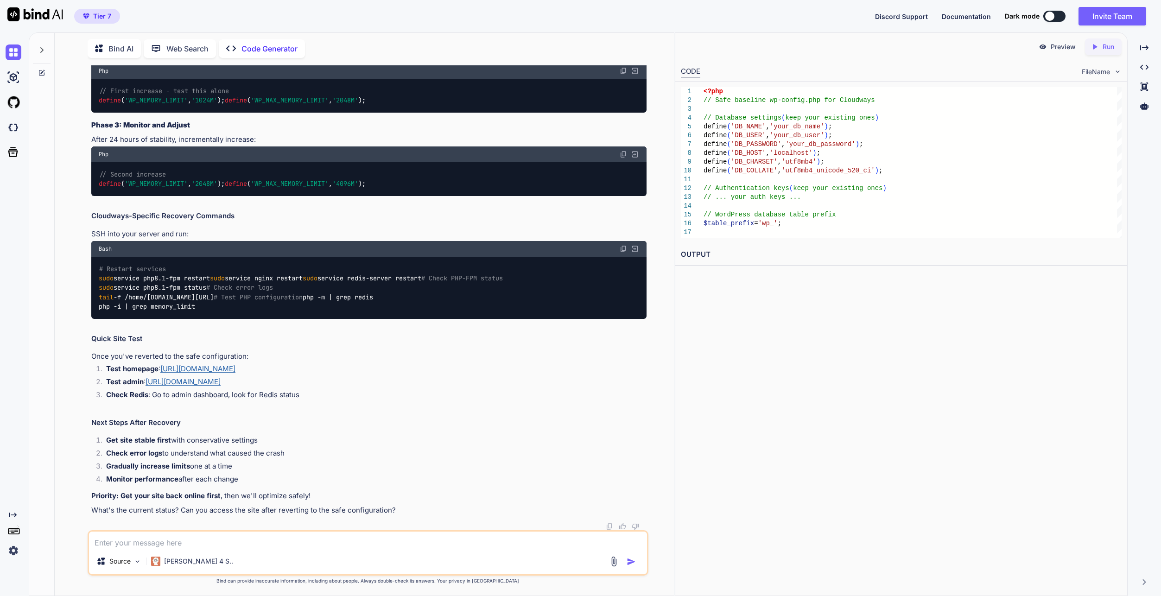
scroll to position [18839, 0]
